Goal: Go to known website: Access a specific website the user already knows

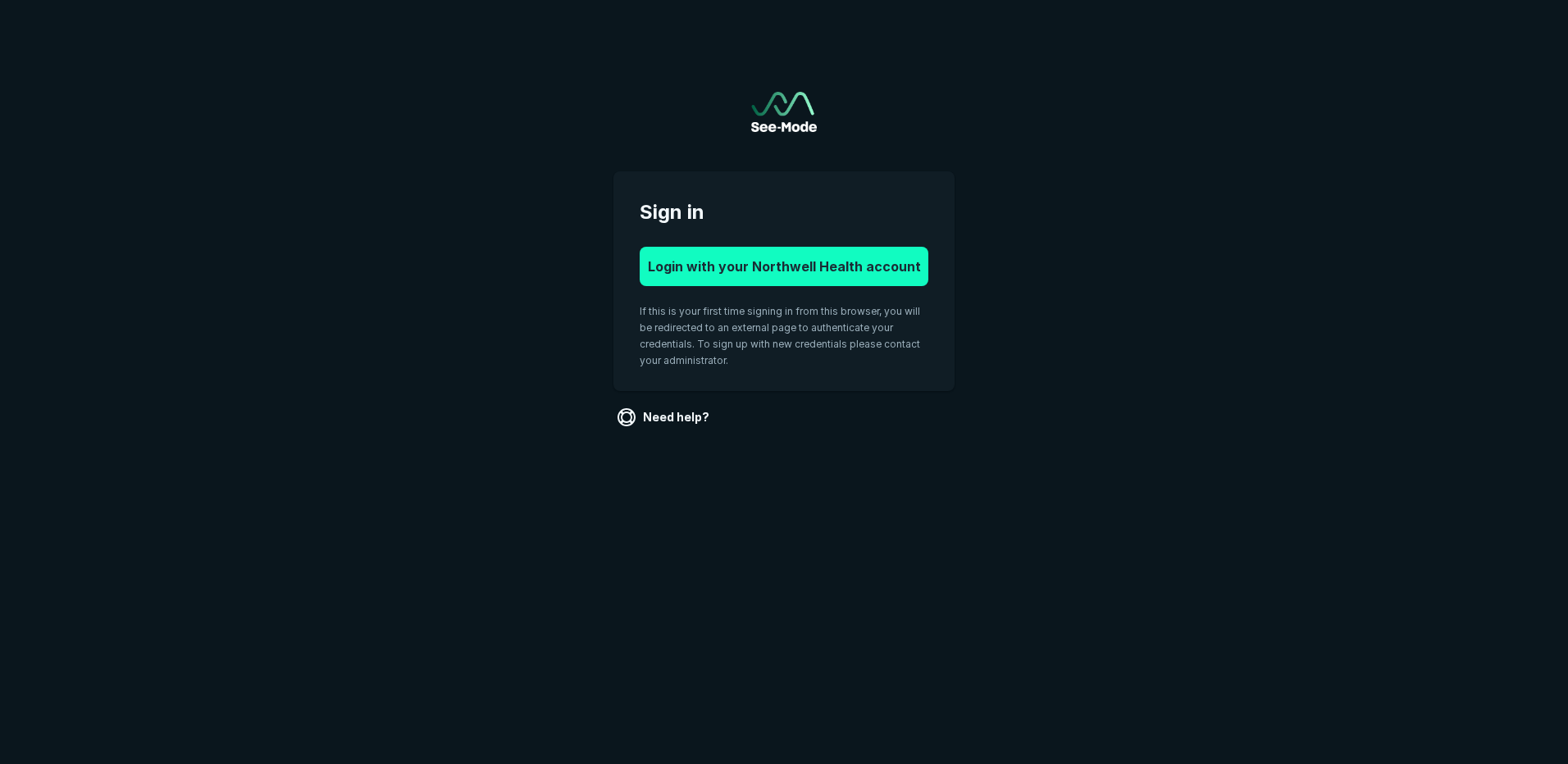
click at [854, 276] on button "Login with your Northwell Health account" at bounding box center [784, 266] width 289 height 39
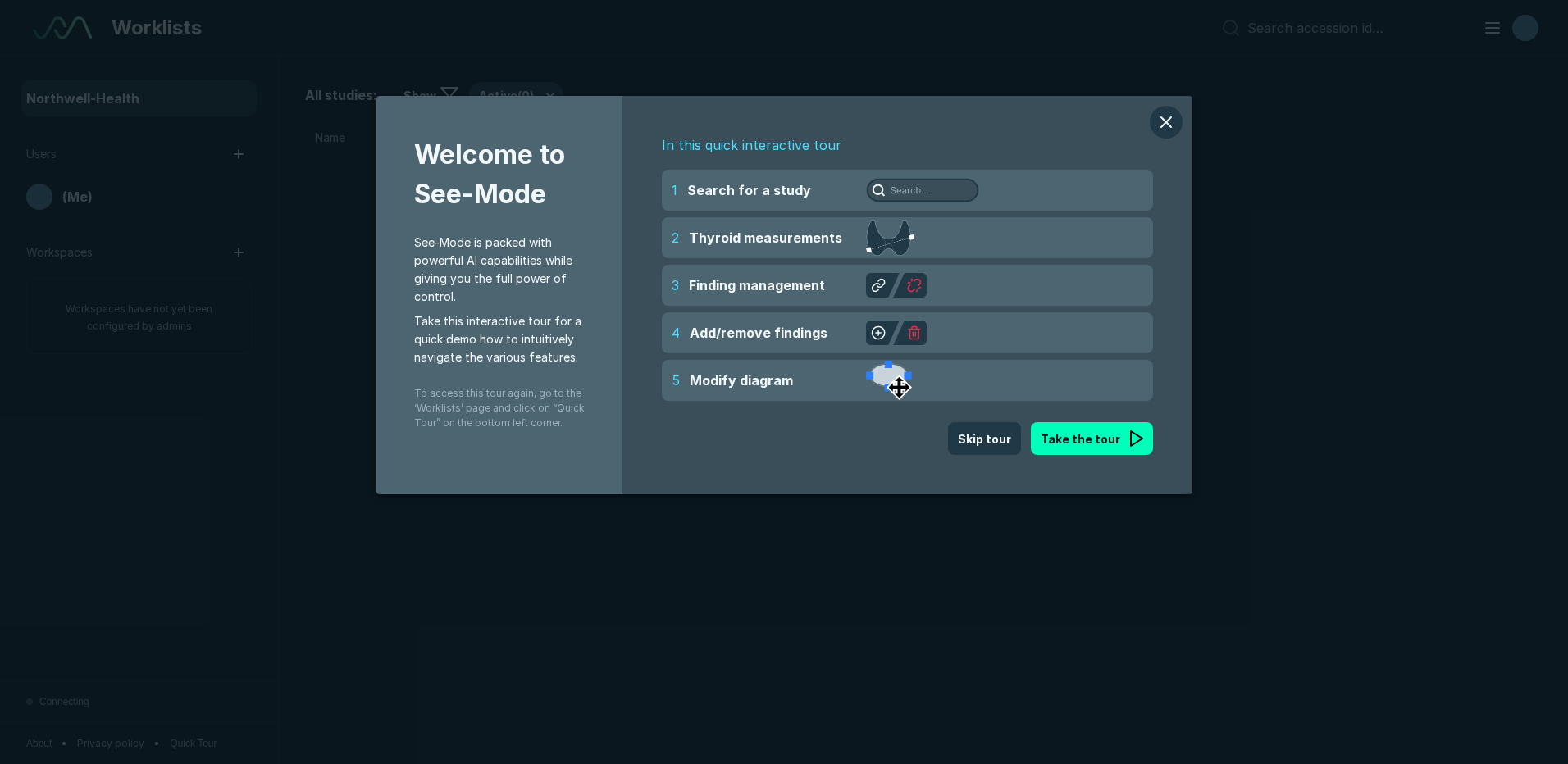
scroll to position [5259, 9163]
